Goal: Task Accomplishment & Management: Use online tool/utility

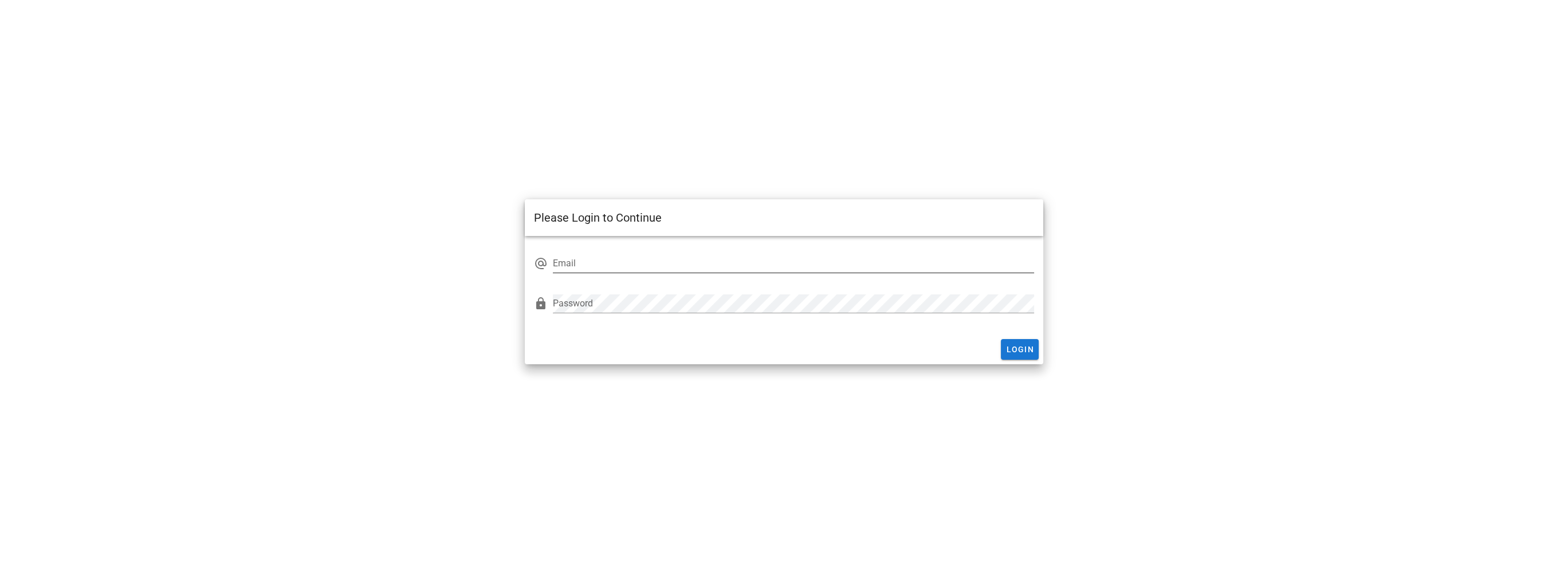
click at [632, 266] on input "Email" at bounding box center [794, 263] width 481 height 18
type input "[EMAIL_ADDRESS][DOMAIN_NAME]"
click at [1019, 353] on span "Login" at bounding box center [1019, 349] width 29 height 9
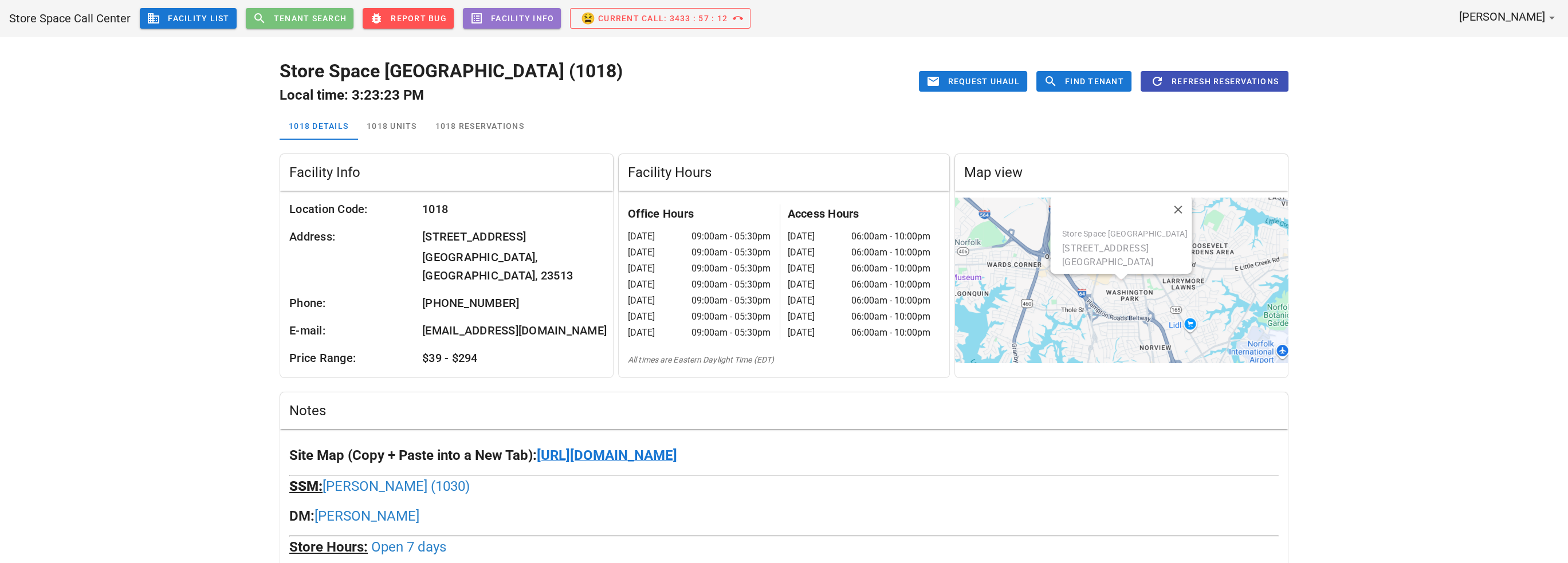
click at [308, 14] on span "Tenant Search" at bounding box center [310, 18] width 74 height 9
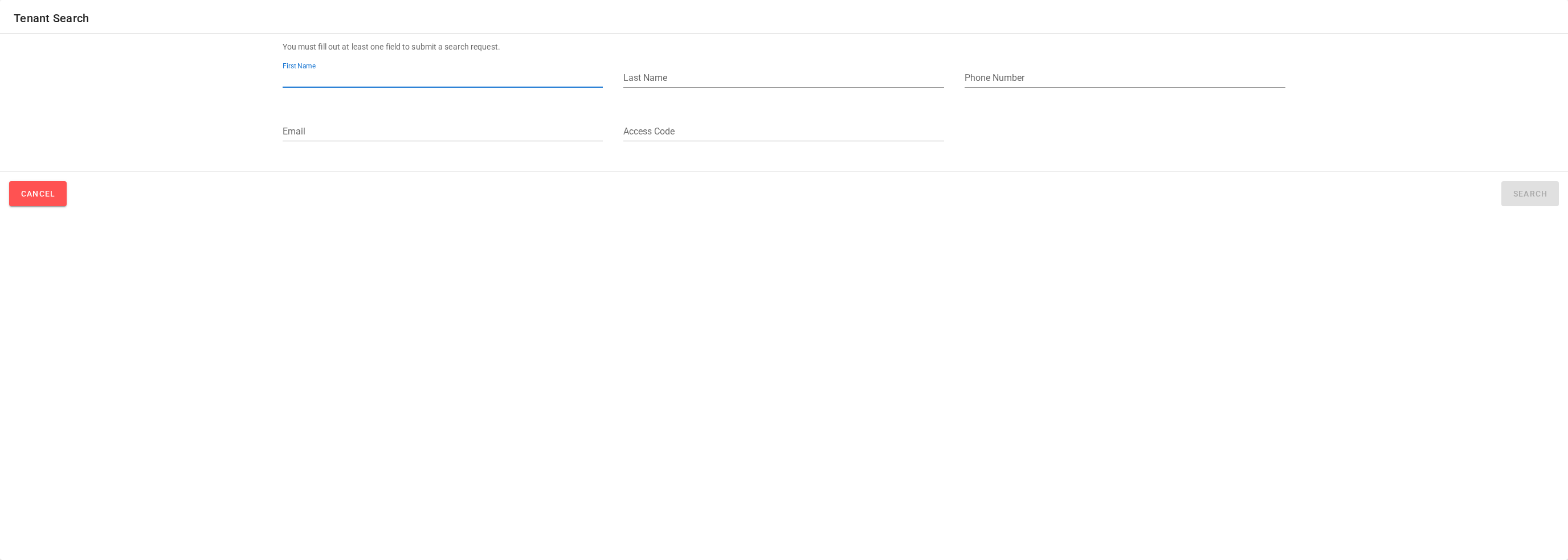
click at [344, 74] on input "First Name" at bounding box center [443, 78] width 321 height 18
type input "[PERSON_NAME]"
type input "[DEMOGRAPHIC_DATA]"
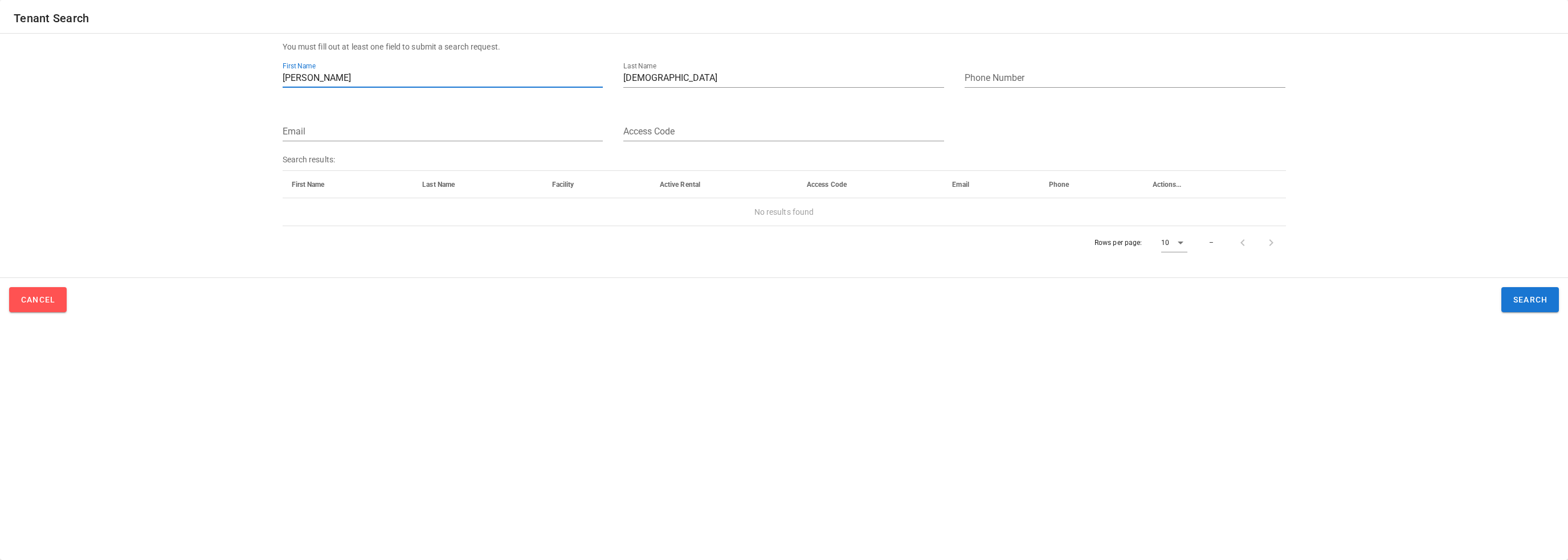
drag, startPoint x: 351, startPoint y: 80, endPoint x: 248, endPoint y: 75, distance: 103.1
click at [248, 75] on form "You must fill out at least one field to submit a search request. First Name [PE…" at bounding box center [784, 149] width 1540 height 233
type input "="
click at [1512, 305] on button "Search" at bounding box center [1530, 300] width 57 height 25
click at [660, 76] on input "[DEMOGRAPHIC_DATA]" at bounding box center [783, 78] width 321 height 18
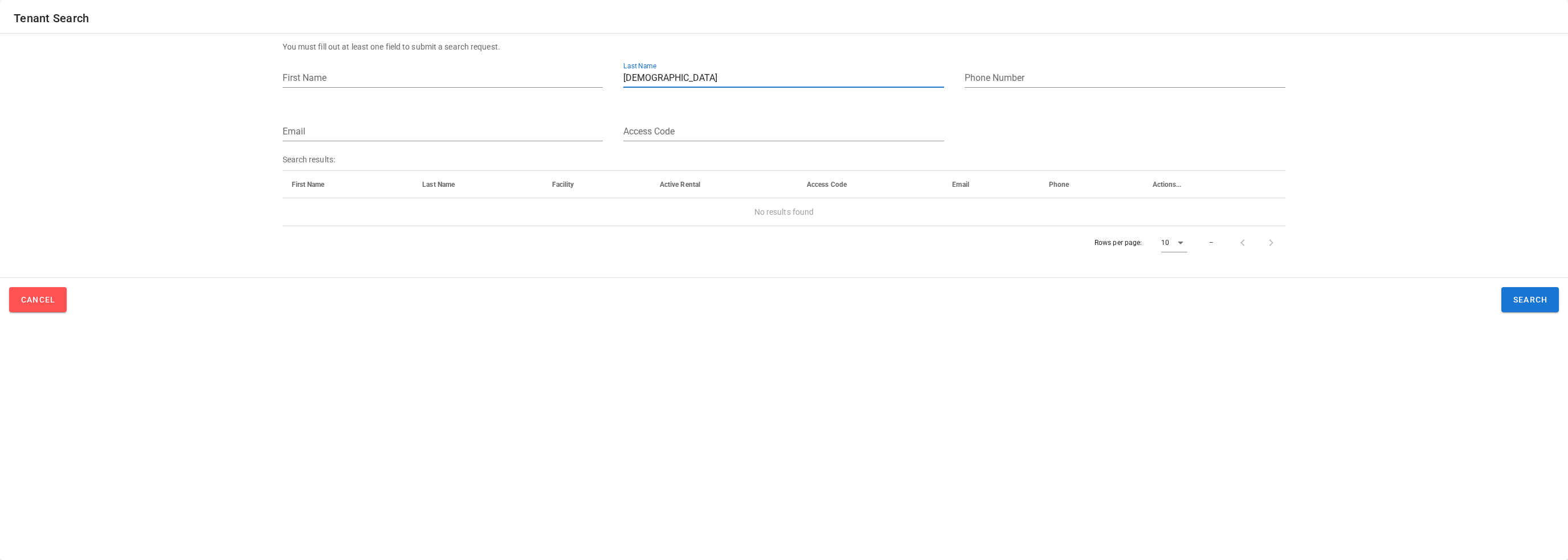
click at [660, 76] on input "[DEMOGRAPHIC_DATA]" at bounding box center [783, 78] width 321 height 18
click at [991, 74] on div "Phone Number" at bounding box center [1125, 78] width 321 height 18
type input "[PHONE_NUMBER]"
drag, startPoint x: 1088, startPoint y: 69, endPoint x: 938, endPoint y: 73, distance: 150.1
click at [938, 73] on div "First Name Last Name Phone Number" at bounding box center [784, 79] width 1017 height 54
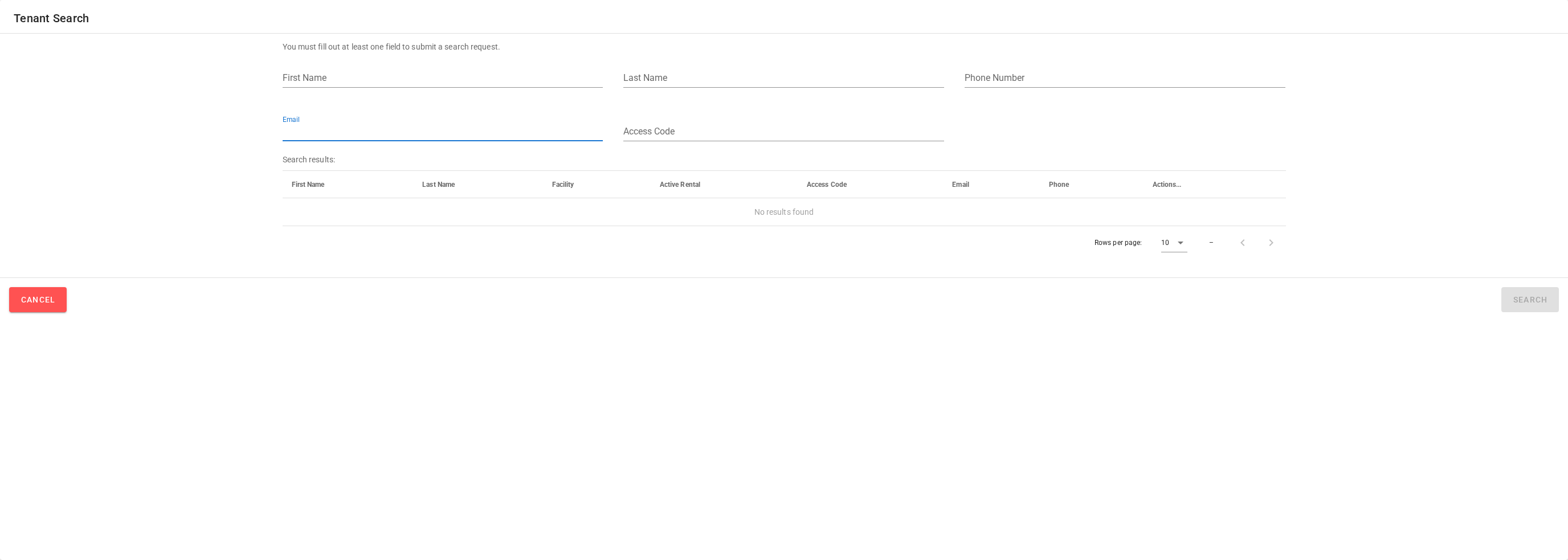
click at [401, 132] on input "Email" at bounding box center [443, 131] width 321 height 18
paste input "[EMAIL_ADDRESS][DOMAIN_NAME]"
type input "[EMAIL_ADDRESS][DOMAIN_NAME]"
click at [1520, 287] on button "Search" at bounding box center [1530, 300] width 57 height 25
